Goal: Task Accomplishment & Management: Use online tool/utility

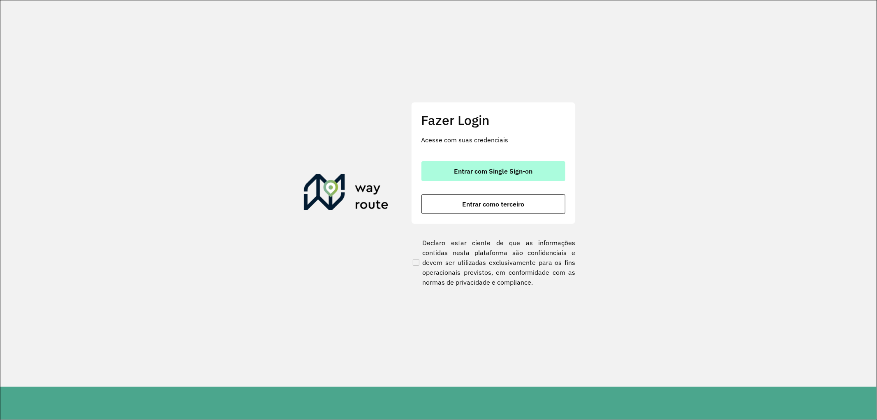
click at [494, 171] on span "Entrar com Single Sign-on" at bounding box center [493, 171] width 79 height 7
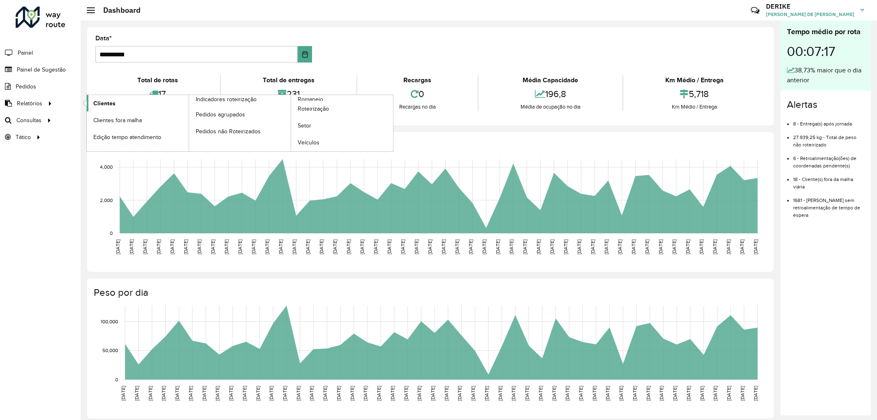
click at [96, 104] on span "Clientes" at bounding box center [104, 103] width 22 height 9
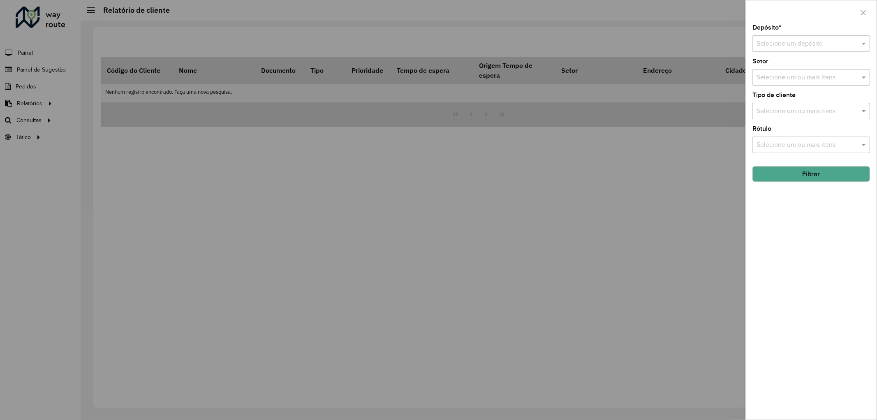
click at [795, 48] on input "text" at bounding box center [803, 44] width 93 height 10
click at [773, 70] on span "CDD Blumenau" at bounding box center [778, 67] width 44 height 7
click at [799, 176] on button "Filtrar" at bounding box center [811, 174] width 118 height 16
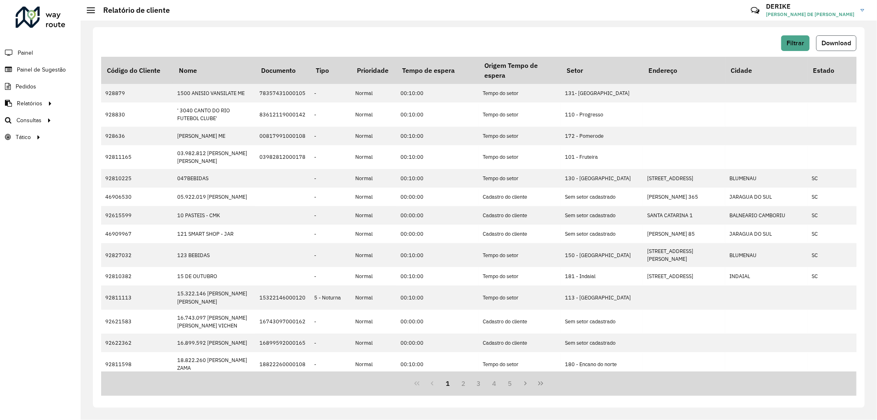
click at [832, 42] on span "Download" at bounding box center [836, 42] width 30 height 7
